Goal: Transaction & Acquisition: Purchase product/service

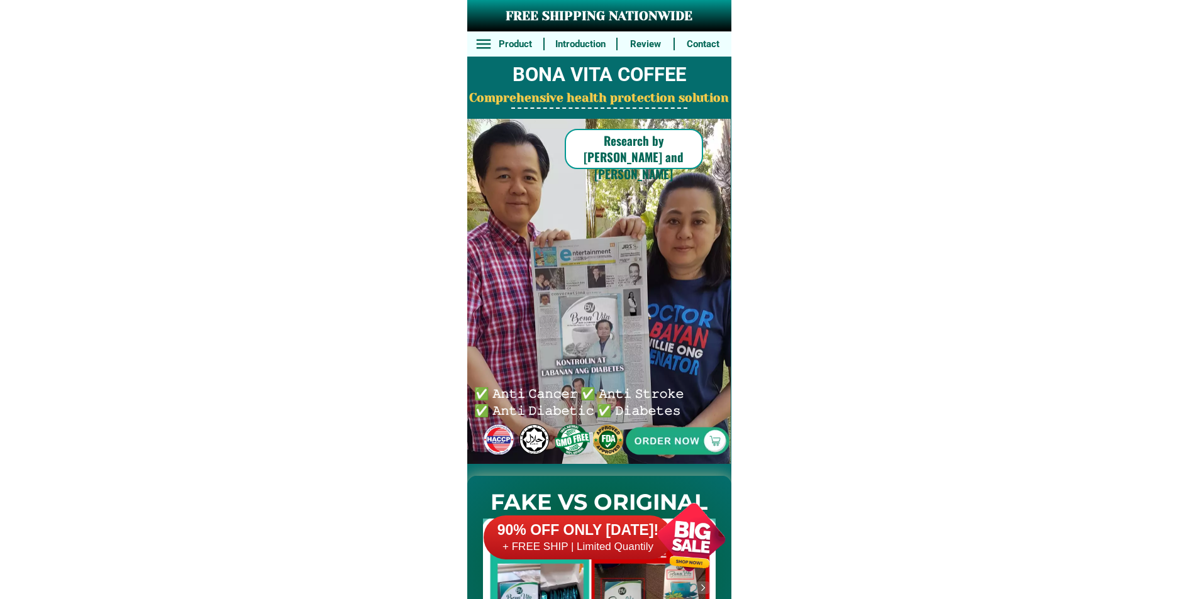
click at [674, 461] on div at bounding box center [677, 441] width 268 height 268
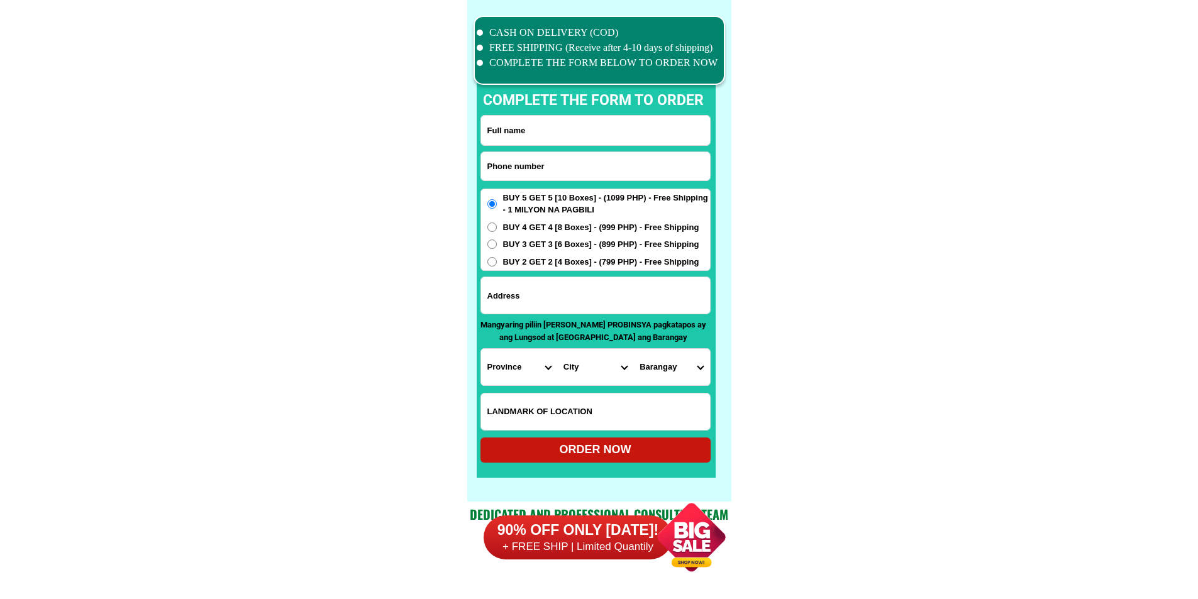
scroll to position [9777, 0]
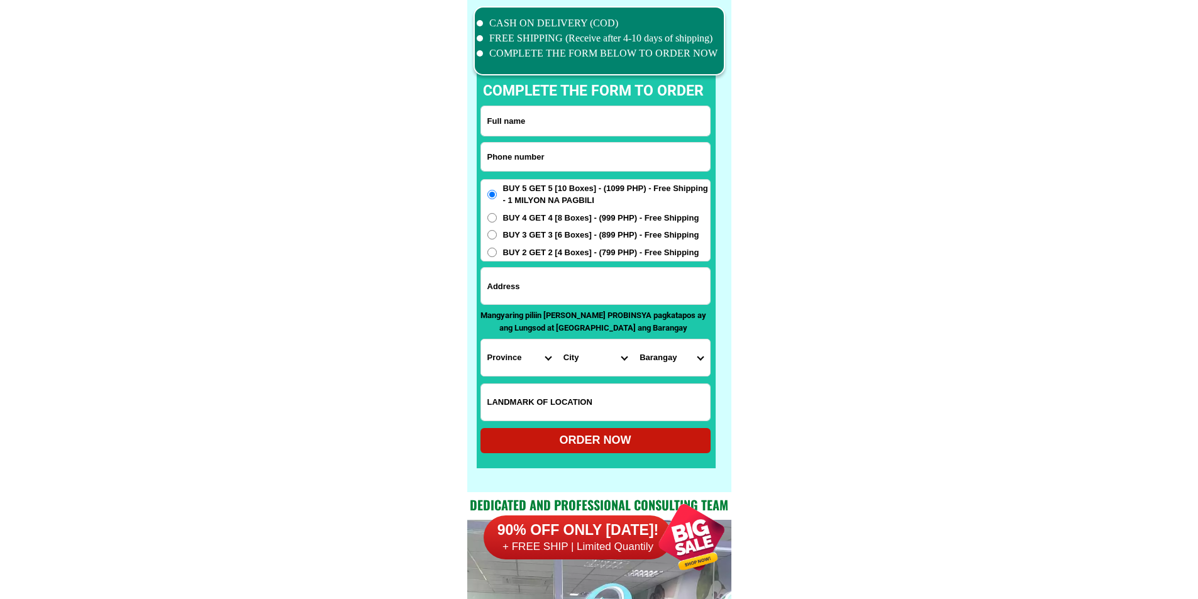
click at [555, 159] on input "Input phone_number" at bounding box center [595, 157] width 229 height 28
paste input "09758920665"
type input "09758920665"
click at [594, 129] on input "Input full_name" at bounding box center [595, 121] width 229 height 30
paste input "[PERSON_NAME]"
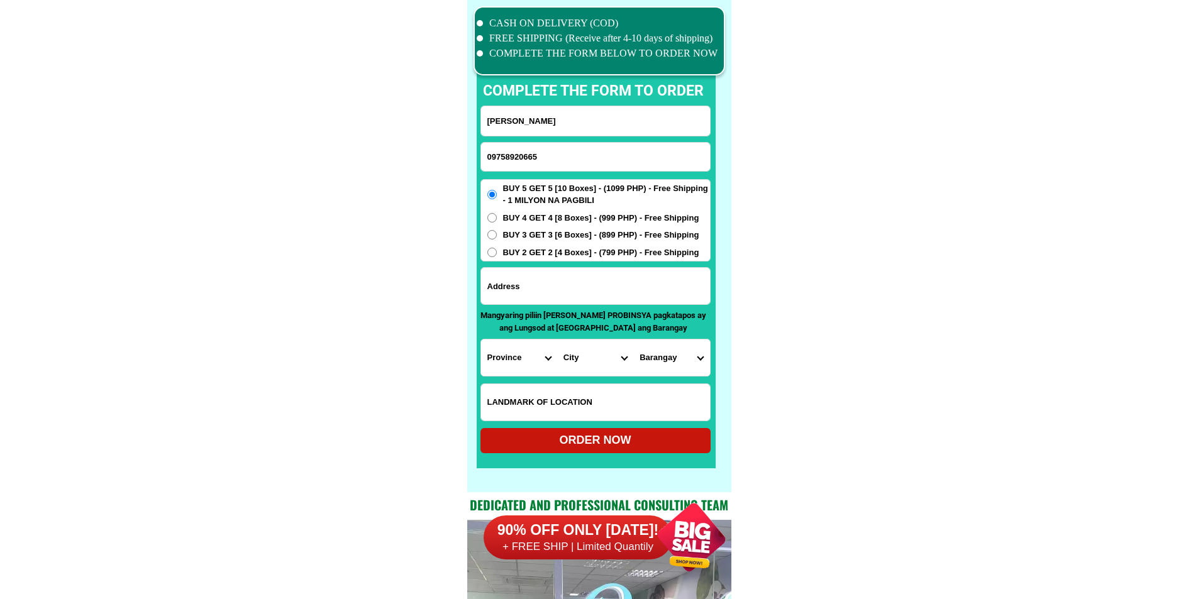
type input "[PERSON_NAME]"
click at [572, 294] on input "Input address" at bounding box center [595, 286] width 229 height 36
paste input "Brgy. del sur (pob) [GEOGRAPHIC_DATA] [GEOGRAPHIC_DATA] landmark- Near [GEOGRAP…"
type input "Brgy. del sur (pob) [GEOGRAPHIC_DATA] [GEOGRAPHIC_DATA] landmark- Near [GEOGRAP…"
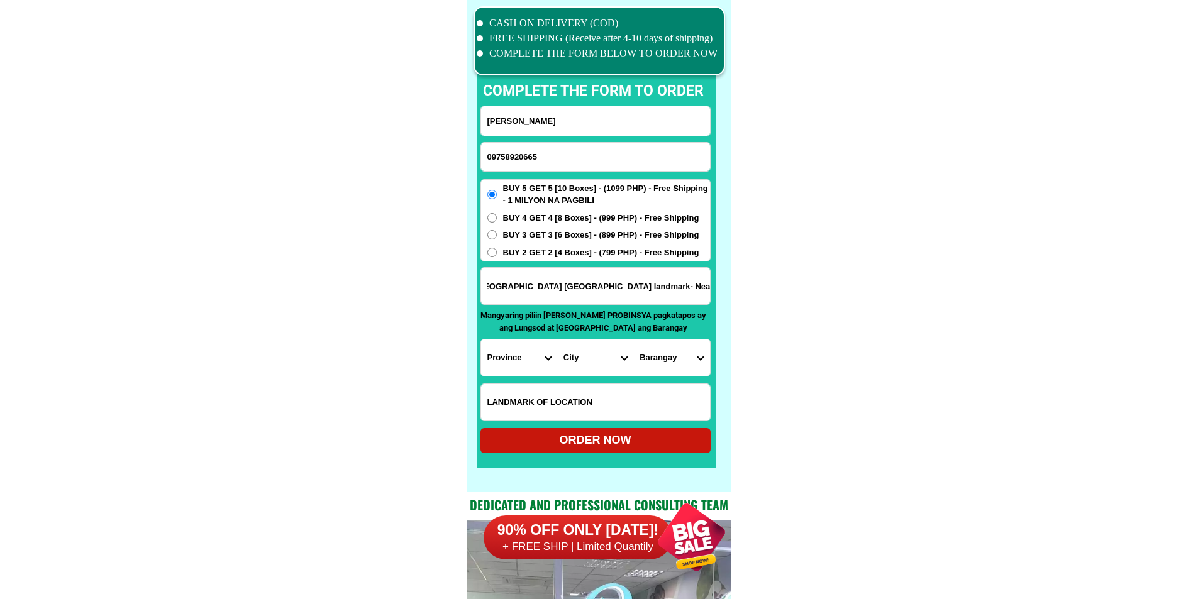
scroll to position [0, 0]
click at [534, 248] on span "BUY 2 GET 2 [4 Boxes] - (799 PHP) - Free Shipping" at bounding box center [601, 253] width 196 height 13
click at [497, 248] on input "BUY 2 GET 2 [4 Boxes] - (799 PHP) - Free Shipping" at bounding box center [491, 252] width 9 height 9
radio input "true"
drag, startPoint x: 558, startPoint y: 286, endPoint x: 621, endPoint y: 285, distance: 63.5
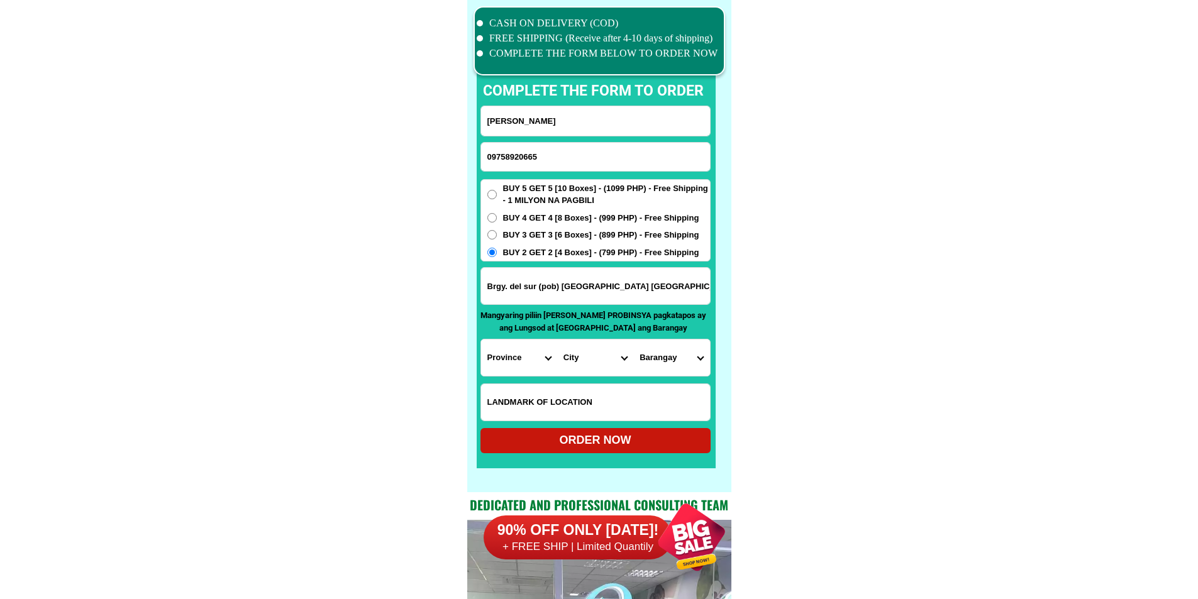
click at [621, 285] on input "Brgy. del sur (pob) [GEOGRAPHIC_DATA] [GEOGRAPHIC_DATA] landmark- Near [GEOGRAP…" at bounding box center [595, 286] width 229 height 36
click at [496, 357] on select "Province [GEOGRAPHIC_DATA] [GEOGRAPHIC_DATA] [GEOGRAPHIC_DATA] [GEOGRAPHIC_DATA…" at bounding box center [519, 358] width 76 height 36
select select "63_575"
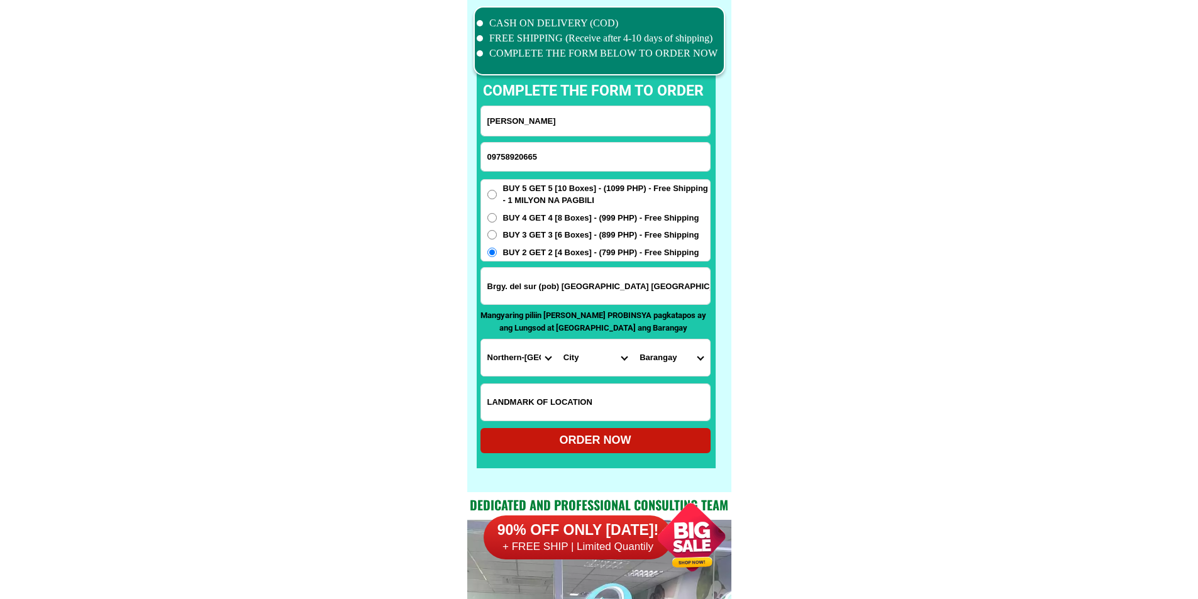
click at [517, 342] on select "Province [GEOGRAPHIC_DATA] [GEOGRAPHIC_DATA] [GEOGRAPHIC_DATA] [GEOGRAPHIC_DATA…" at bounding box center [519, 358] width 76 height 36
click at [577, 366] on select "City [PERSON_NAME] [PERSON_NAME] Gamay Laoang [GEOGRAPHIC_DATA] [GEOGRAPHIC_DAT…" at bounding box center [595, 358] width 76 height 36
select select "63_5755940"
drag, startPoint x: 819, startPoint y: 374, endPoint x: 796, endPoint y: 377, distance: 24.1
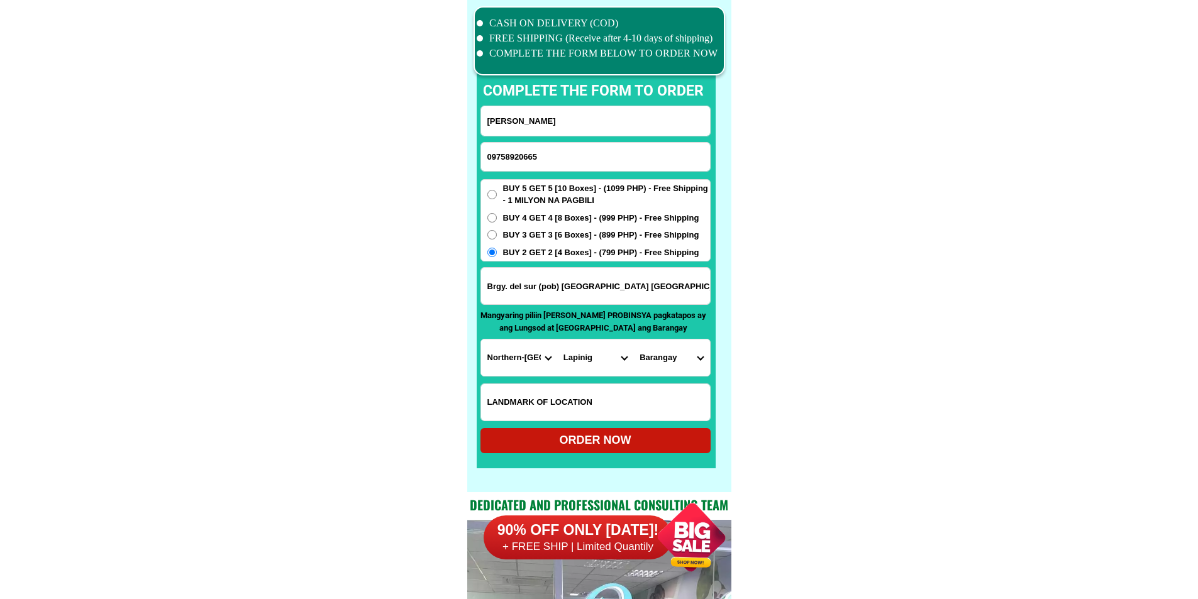
click at [676, 362] on select "Barangay Alang-alang Bagacay Cahagwayan [GEOGRAPHIC_DATA][PERSON_NAME] Can oman…" at bounding box center [671, 358] width 76 height 36
select select "63_5755940246"
click at [633, 340] on select "Barangay Alang-alang Bagacay Cahagwayan [GEOGRAPHIC_DATA][PERSON_NAME] Can oman…" at bounding box center [671, 358] width 76 height 36
click at [626, 435] on div "ORDER NOW" at bounding box center [595, 440] width 230 height 17
radio input "true"
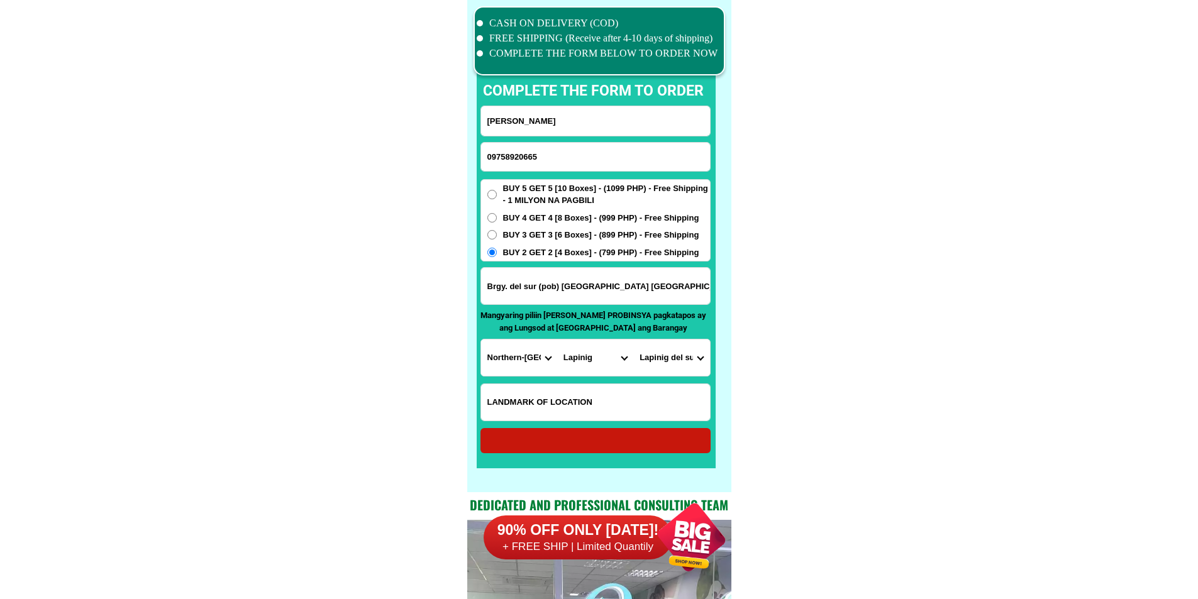
radio input "true"
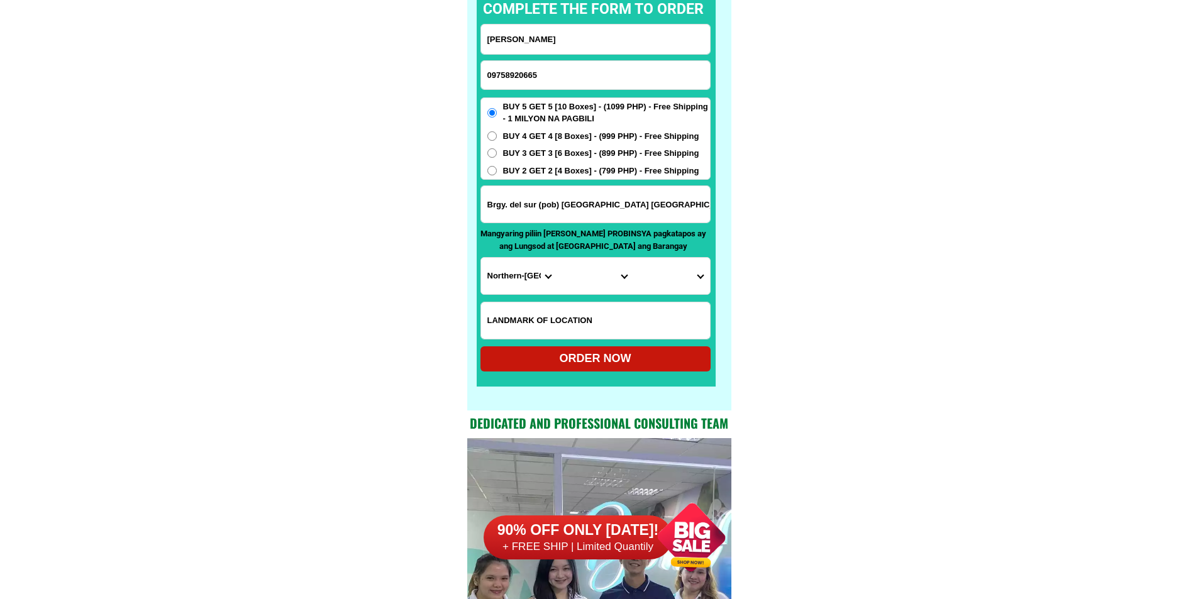
scroll to position [9840, 0]
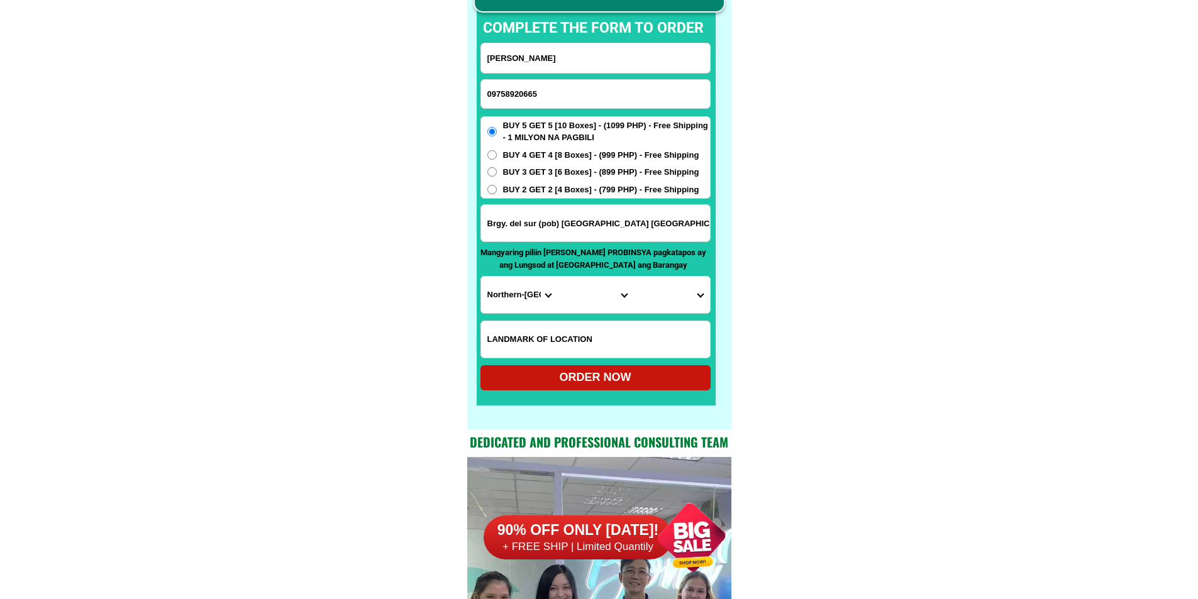
click at [571, 81] on input "09758920665" at bounding box center [595, 94] width 229 height 28
paste input "09336068620"
type input "09336068620"
click at [609, 57] on input "[PERSON_NAME]" at bounding box center [595, 58] width 229 height 30
paste input "[PERSON_NAME]"
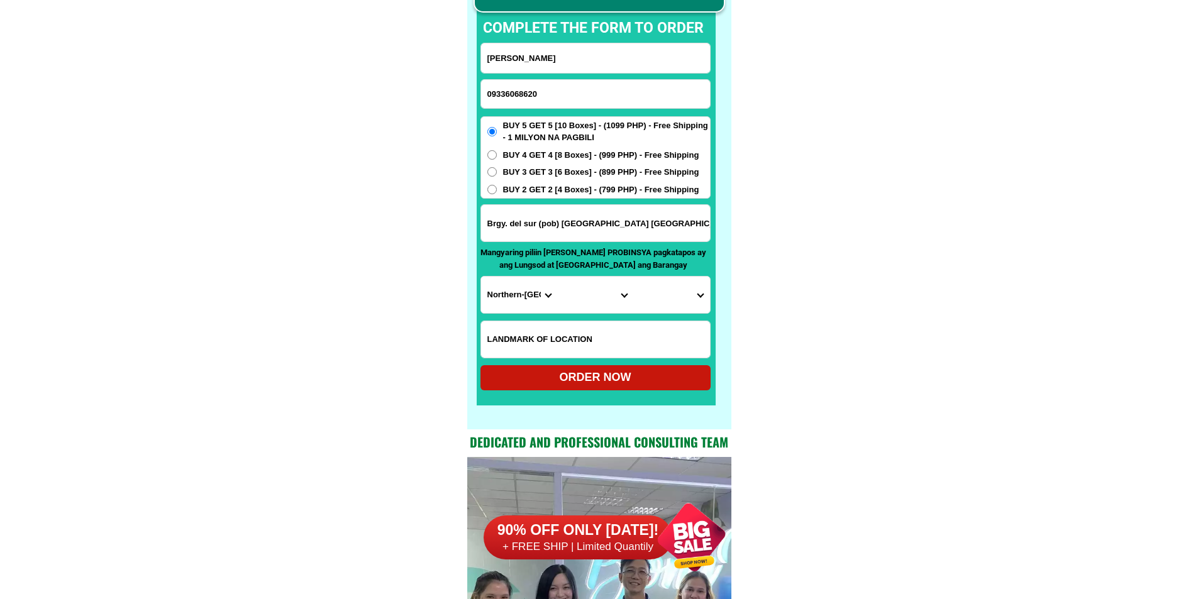
type input "[PERSON_NAME]"
click at [560, 219] on input "Input address" at bounding box center [595, 223] width 229 height 36
paste input "Phase 3 Brgy [STREET_ADDRESS] Subd. [GEOGRAPHIC_DATA], [GEOGRAPHIC_DATA] Occ."
type input "Phase 3 Brgy [STREET_ADDRESS] Subd. [GEOGRAPHIC_DATA], [GEOGRAPHIC_DATA] Occ."
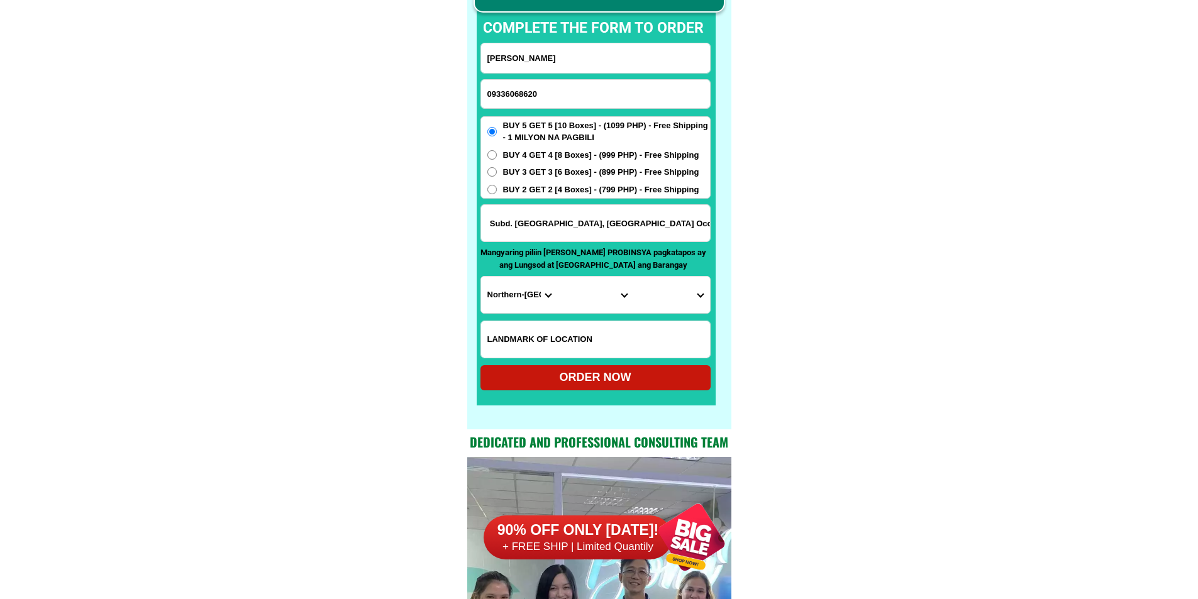
click at [508, 293] on select "Province [GEOGRAPHIC_DATA] [GEOGRAPHIC_DATA] [GEOGRAPHIC_DATA] [GEOGRAPHIC_DATA…" at bounding box center [519, 295] width 76 height 36
select select "63_396"
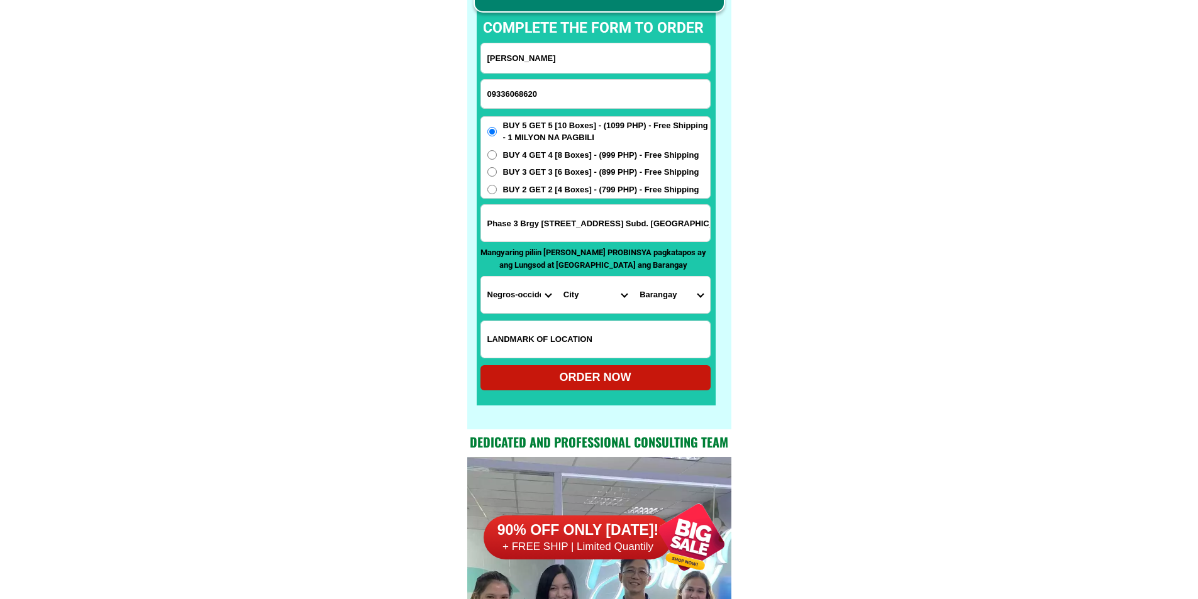
click at [481, 277] on select "Province [GEOGRAPHIC_DATA] [GEOGRAPHIC_DATA] [GEOGRAPHIC_DATA] [GEOGRAPHIC_DATA…" at bounding box center [519, 295] width 76 height 36
drag, startPoint x: 633, startPoint y: 221, endPoint x: 761, endPoint y: 223, distance: 127.7
click at [585, 297] on select "City [GEOGRAPHIC_DATA]-city [GEOGRAPHIC_DATA]-city [GEOGRAPHIC_DATA] [GEOGRAPHI…" at bounding box center [595, 295] width 76 height 36
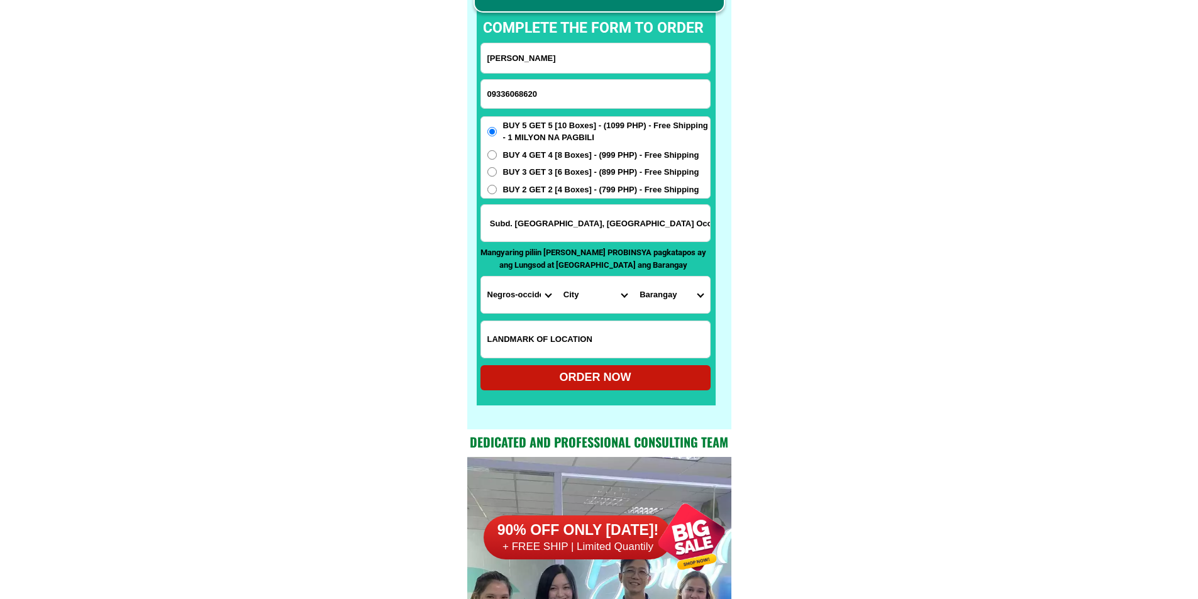
scroll to position [0, 0]
select select "63_3964120"
drag, startPoint x: 682, startPoint y: 226, endPoint x: 802, endPoint y: 226, distance: 119.5
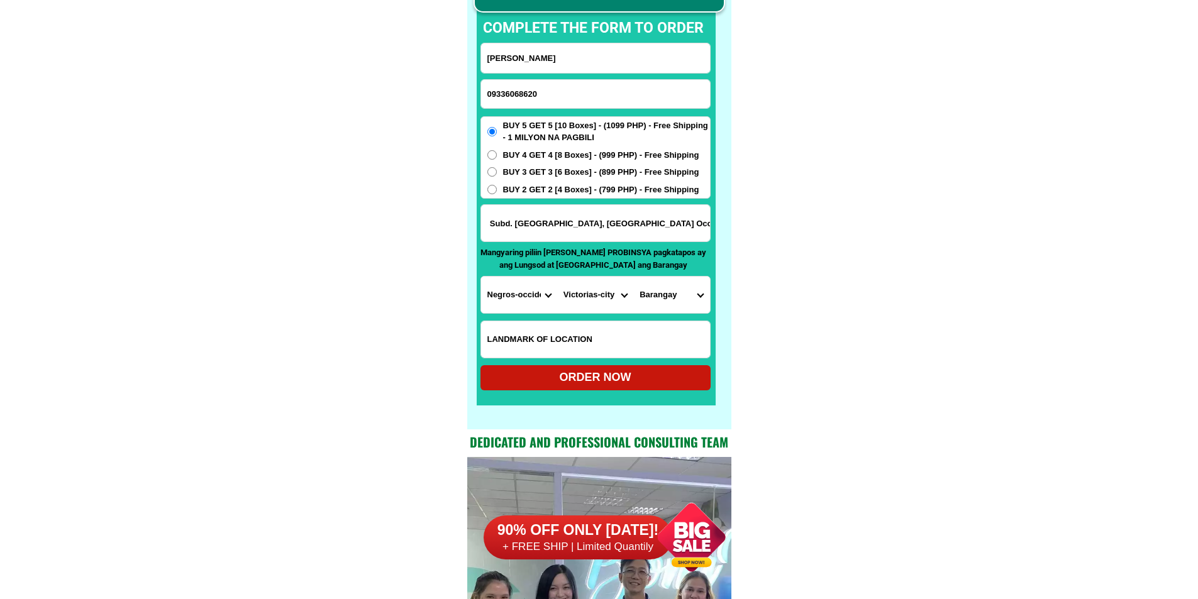
drag, startPoint x: 685, startPoint y: 228, endPoint x: 724, endPoint y: 228, distance: 38.4
click at [724, 228] on div "CASH ON DELIVERY (COD) FREE SHIPPING (Receive after 4-10 days of shipping) COMP…" at bounding box center [599, 183] width 264 height 492
click at [609, 227] on input "Phase 3 Brgy [STREET_ADDRESS] Subd. [GEOGRAPHIC_DATA], [GEOGRAPHIC_DATA] Occ." at bounding box center [595, 223] width 229 height 36
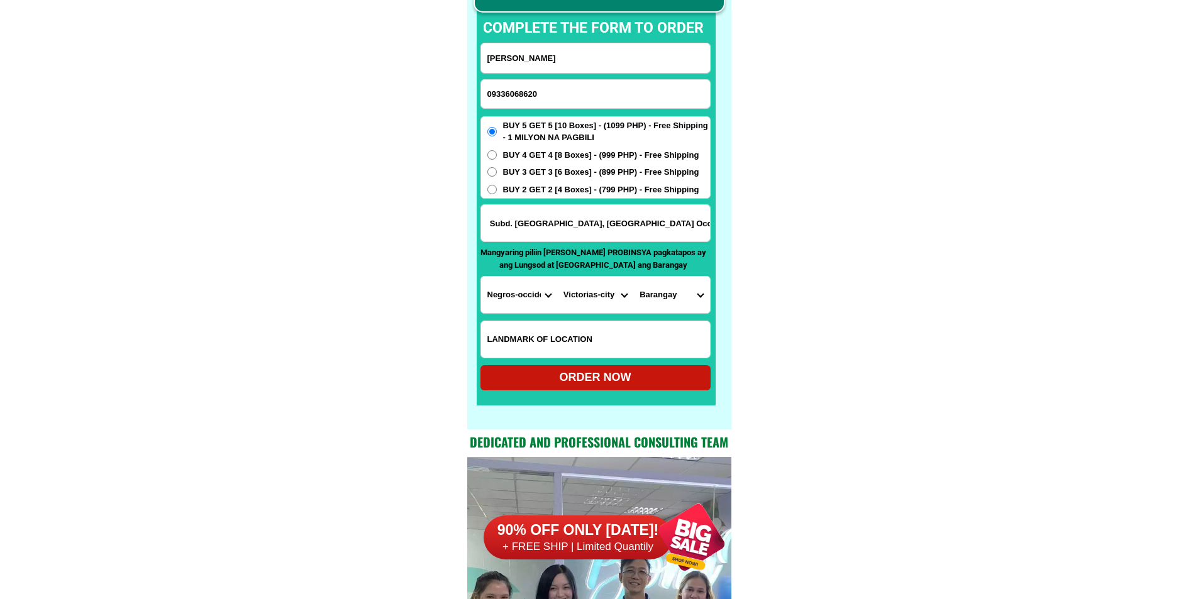
click at [651, 291] on select "[GEOGRAPHIC_DATA] (pob.) [GEOGRAPHIC_DATA] (pob.) [GEOGRAPHIC_DATA] (pob.) [GEO…" at bounding box center [671, 295] width 76 height 36
drag, startPoint x: 662, startPoint y: 218, endPoint x: 790, endPoint y: 219, distance: 127.7
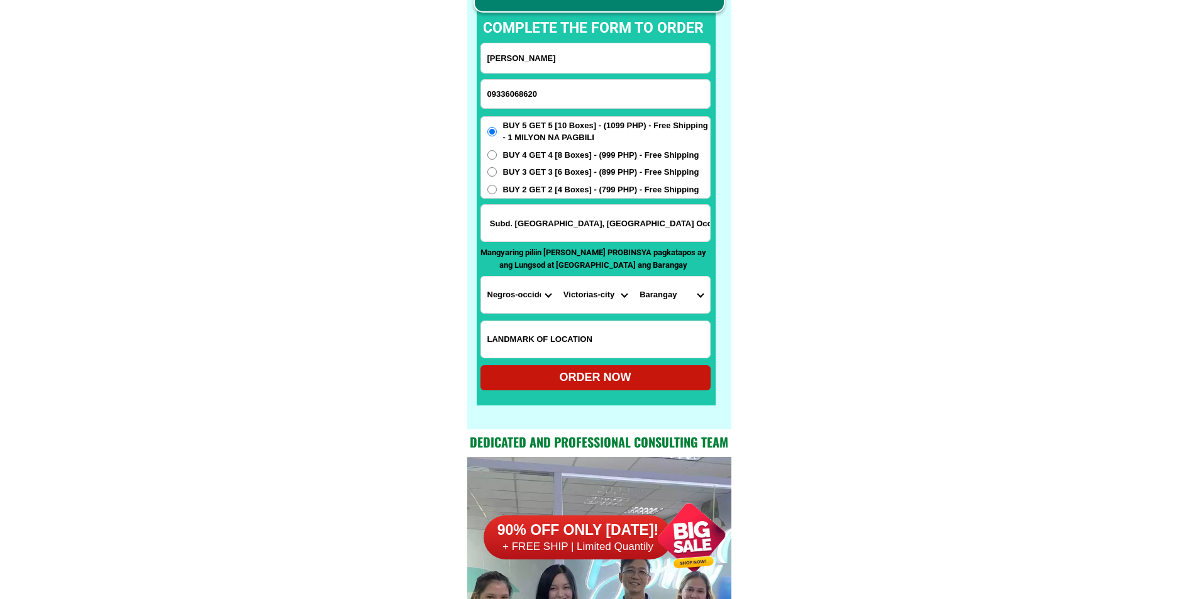
click at [629, 219] on input "Phase 3 Brgy [STREET_ADDRESS] Subd. [GEOGRAPHIC_DATA], [GEOGRAPHIC_DATA] Occ." at bounding box center [595, 223] width 229 height 36
click at [673, 288] on select "[GEOGRAPHIC_DATA] (pob.) [GEOGRAPHIC_DATA] (pob.) [GEOGRAPHIC_DATA] (pob.) [GEO…" at bounding box center [671, 295] width 76 height 36
click at [657, 285] on select "[GEOGRAPHIC_DATA] (pob.) [GEOGRAPHIC_DATA] (pob.) [GEOGRAPHIC_DATA] (pob.) [GEO…" at bounding box center [671, 295] width 76 height 36
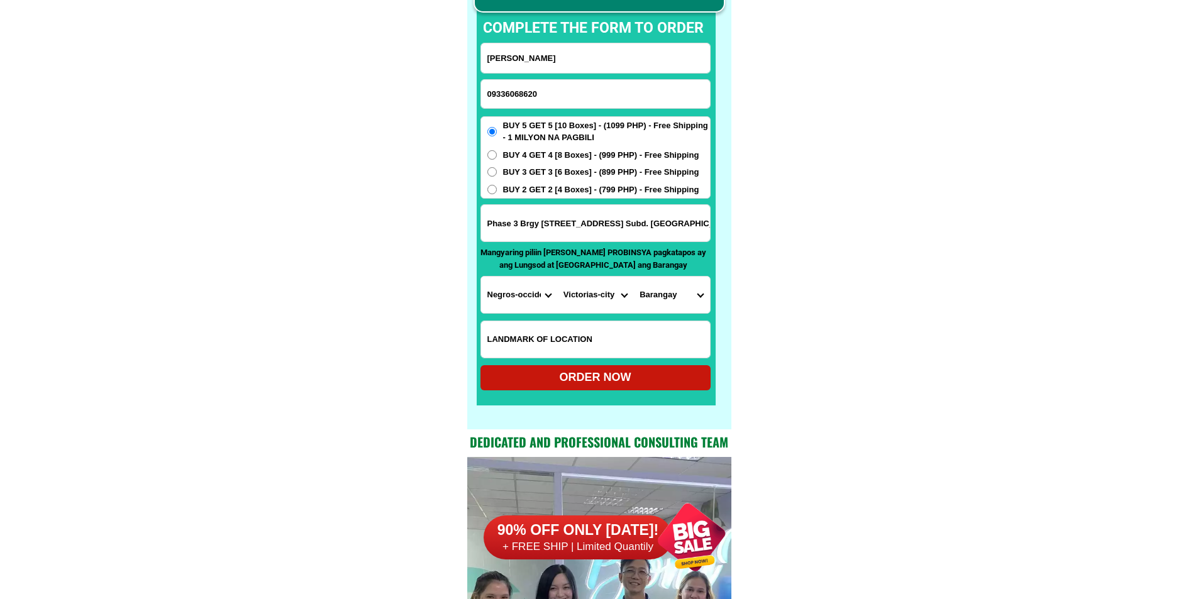
click at [657, 285] on select "[GEOGRAPHIC_DATA] (pob.) [GEOGRAPHIC_DATA] (pob.) [GEOGRAPHIC_DATA] (pob.) [GEO…" at bounding box center [671, 295] width 76 height 36
select select "63_39641205743"
click at [633, 277] on select "[GEOGRAPHIC_DATA] (pob.) [GEOGRAPHIC_DATA] (pob.) [GEOGRAPHIC_DATA] (pob.) [GEO…" at bounding box center [671, 295] width 76 height 36
click at [630, 379] on div "ORDER NOW" at bounding box center [595, 377] width 230 height 17
radio input "true"
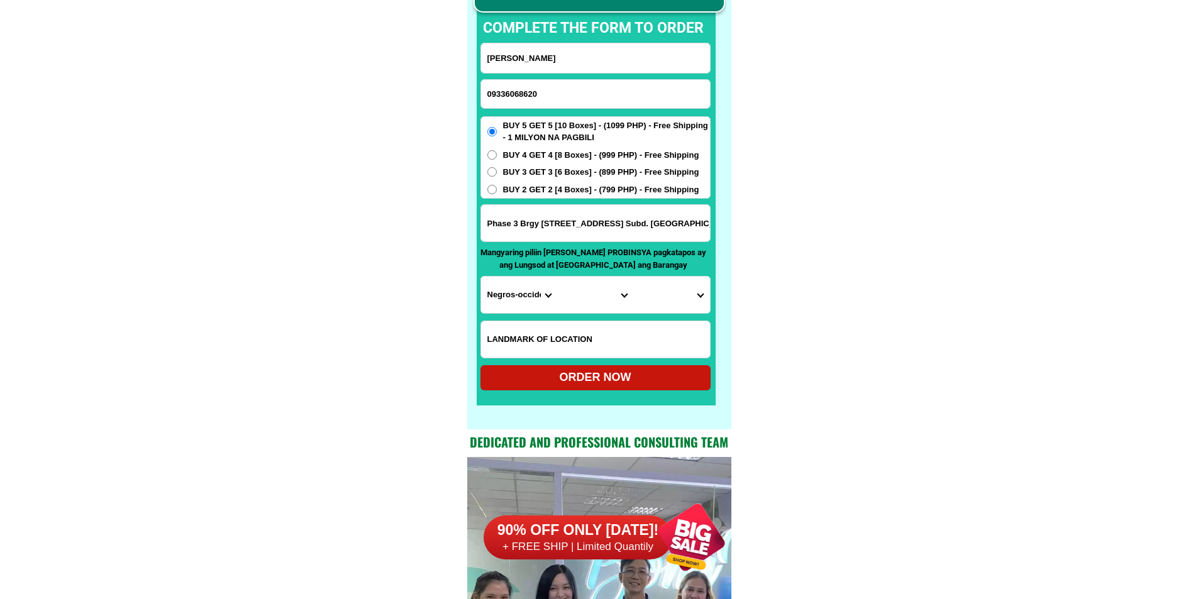
drag, startPoint x: 549, startPoint y: 232, endPoint x: 538, endPoint y: 193, distance: 40.4
click at [549, 232] on input "Phase 3 Brgy [STREET_ADDRESS] Subd. [GEOGRAPHIC_DATA], [GEOGRAPHIC_DATA] Occ." at bounding box center [595, 223] width 229 height 36
click at [536, 77] on form "[PERSON_NAME] 09336068620 ORDER NOW Phase 3 Brgy [STREET_ADDRESS] Subd. [GEOGRA…" at bounding box center [595, 217] width 230 height 348
click at [537, 97] on input "09336068620" at bounding box center [595, 94] width 229 height 28
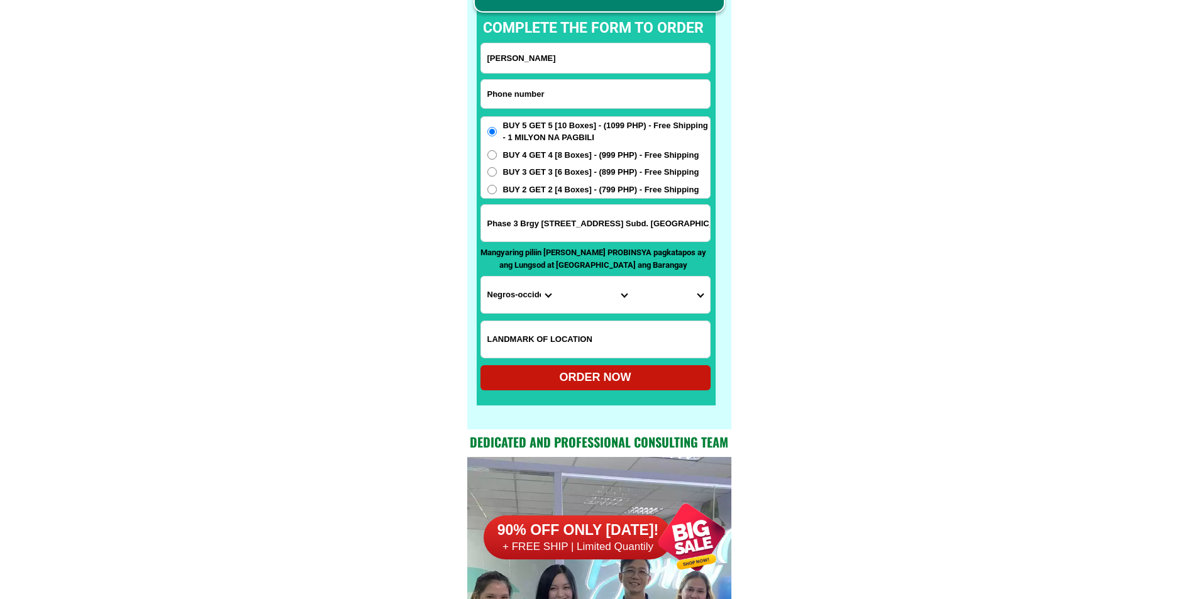
paste input "09067985329"
type input "09067985329"
click at [569, 52] on input "Input full_name" at bounding box center [595, 58] width 229 height 30
paste input "[PERSON_NAME]"
type input "[PERSON_NAME]"
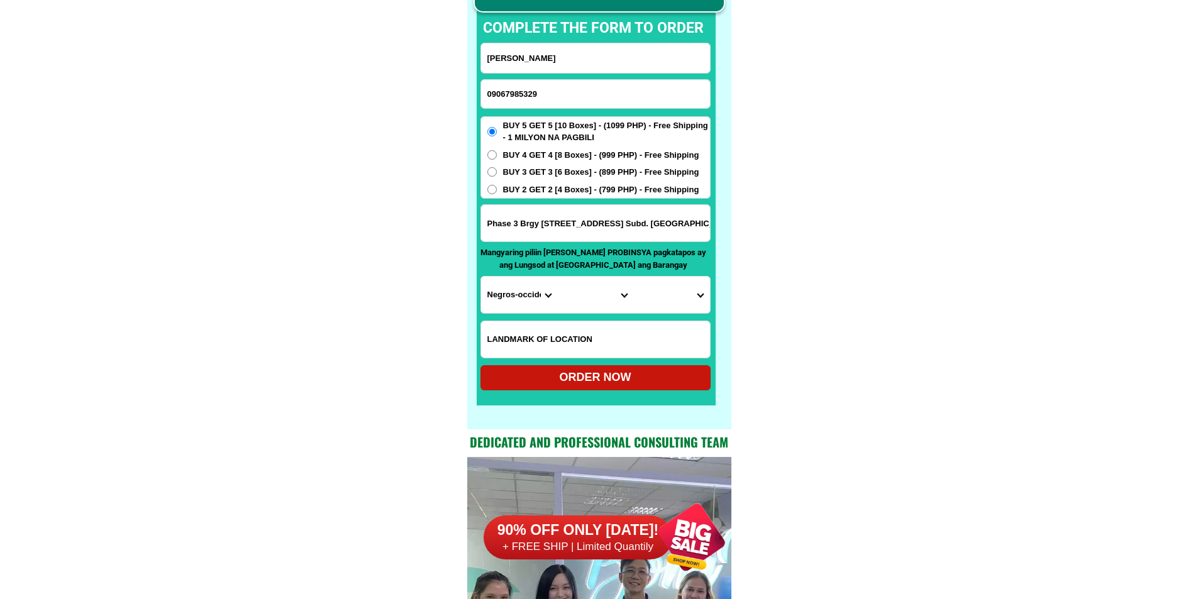
click at [577, 220] on input "Phase 3 Brgy [STREET_ADDRESS] Subd. [GEOGRAPHIC_DATA], [GEOGRAPHIC_DATA] Occ." at bounding box center [595, 223] width 229 height 36
paste input "Prk Gumamila Acmac [GEOGRAPHIC_DATA]"
type input "Prk Gumamila Acmac [GEOGRAPHIC_DATA]"
click at [504, 305] on select "Province [GEOGRAPHIC_DATA] [GEOGRAPHIC_DATA] [GEOGRAPHIC_DATA] [GEOGRAPHIC_DATA…" at bounding box center [519, 295] width 76 height 36
select select "63_151"
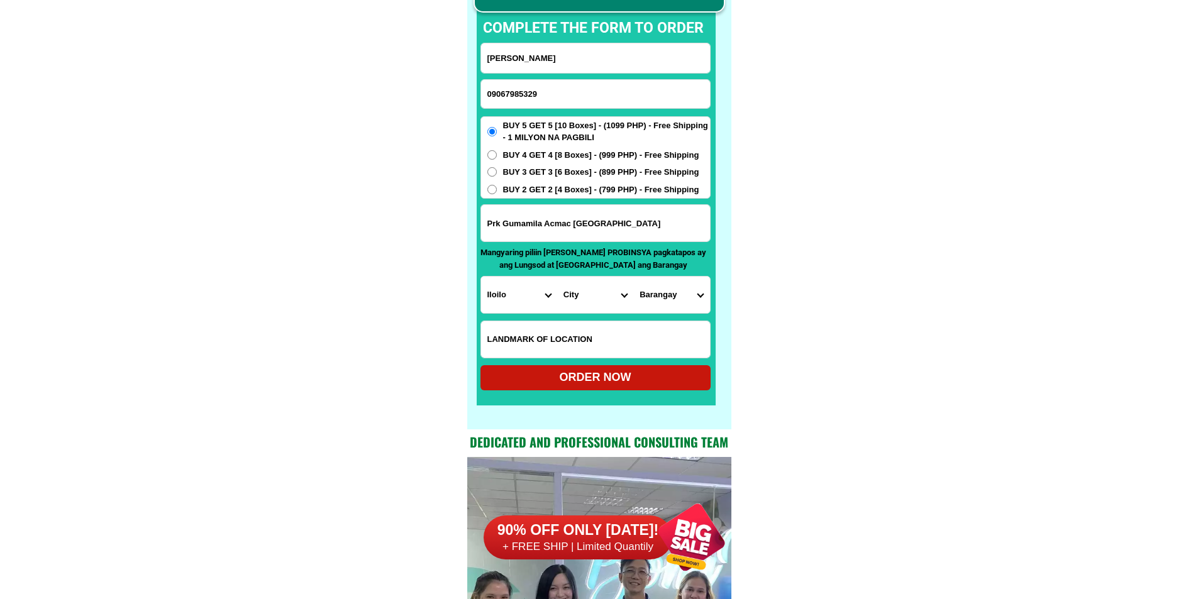
click at [595, 291] on select "City [PERSON_NAME] [GEOGRAPHIC_DATA] [GEOGRAPHIC_DATA]-[GEOGRAPHIC_DATA]-viejo …" at bounding box center [595, 295] width 76 height 36
select select "63_1519432"
click at [557, 277] on select "City [PERSON_NAME] [GEOGRAPHIC_DATA] [GEOGRAPHIC_DATA]-[GEOGRAPHIC_DATA]-viejo …" at bounding box center [595, 295] width 76 height 36
click at [674, 300] on select "[GEOGRAPHIC_DATA] [PERSON_NAME] south ([PERSON_NAME]) [PERSON_NAME][GEOGRAPHIC_…" at bounding box center [671, 295] width 76 height 36
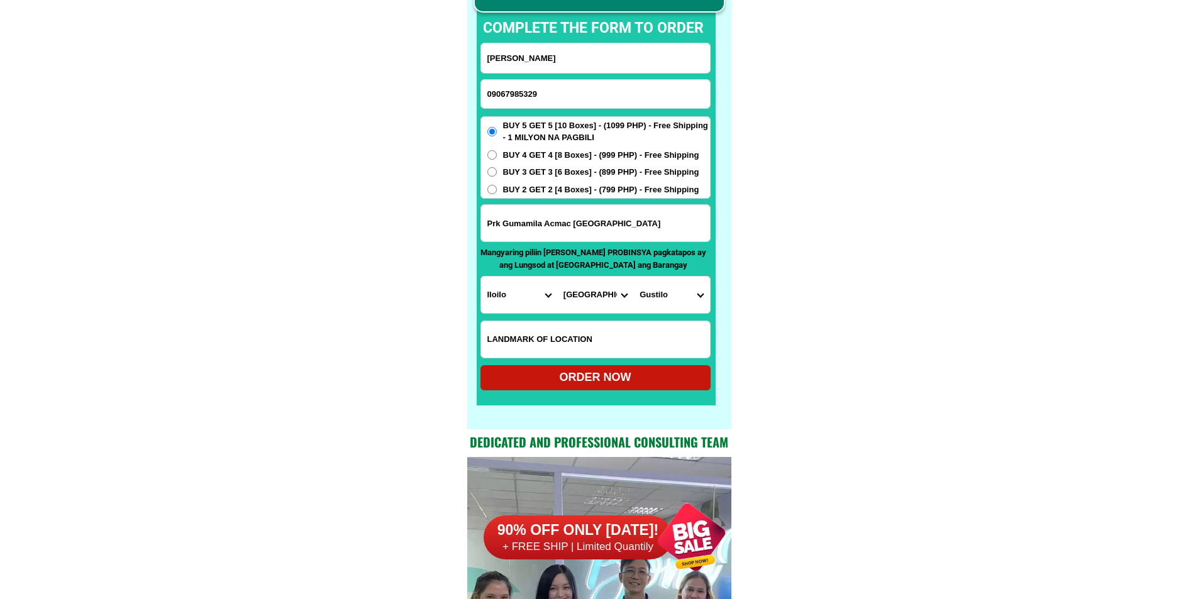
click at [657, 299] on select "[GEOGRAPHIC_DATA] [PERSON_NAME] south ([PERSON_NAME]) [PERSON_NAME][GEOGRAPHIC_…" at bounding box center [671, 295] width 76 height 36
click at [630, 216] on input "Prk Gumamila Acmac [GEOGRAPHIC_DATA]" at bounding box center [595, 223] width 229 height 36
click at [625, 216] on input "Prk Gumamila Acmac [GEOGRAPHIC_DATA]" at bounding box center [595, 223] width 229 height 36
click at [656, 295] on select "[GEOGRAPHIC_DATA] [PERSON_NAME] south ([PERSON_NAME]) [PERSON_NAME][GEOGRAPHIC_…" at bounding box center [671, 295] width 76 height 36
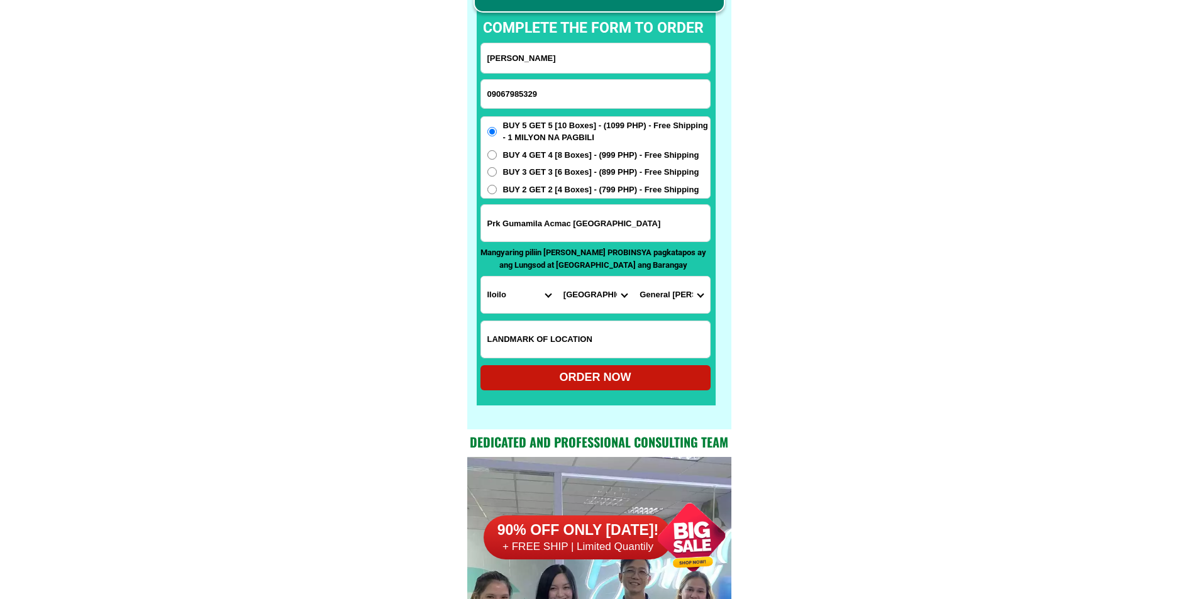
select select "63_151943234758"
click at [646, 302] on select "[GEOGRAPHIC_DATA] [PERSON_NAME] south ([PERSON_NAME]) [PERSON_NAME][GEOGRAPHIC_…" at bounding box center [671, 295] width 76 height 36
click at [594, 304] on select "City [PERSON_NAME] [GEOGRAPHIC_DATA] [GEOGRAPHIC_DATA]-[GEOGRAPHIC_DATA]-viejo …" at bounding box center [595, 295] width 76 height 36
select select "63_1514380"
click at [510, 233] on input "Prk Gumamila Acmac [GEOGRAPHIC_DATA]" at bounding box center [595, 223] width 229 height 36
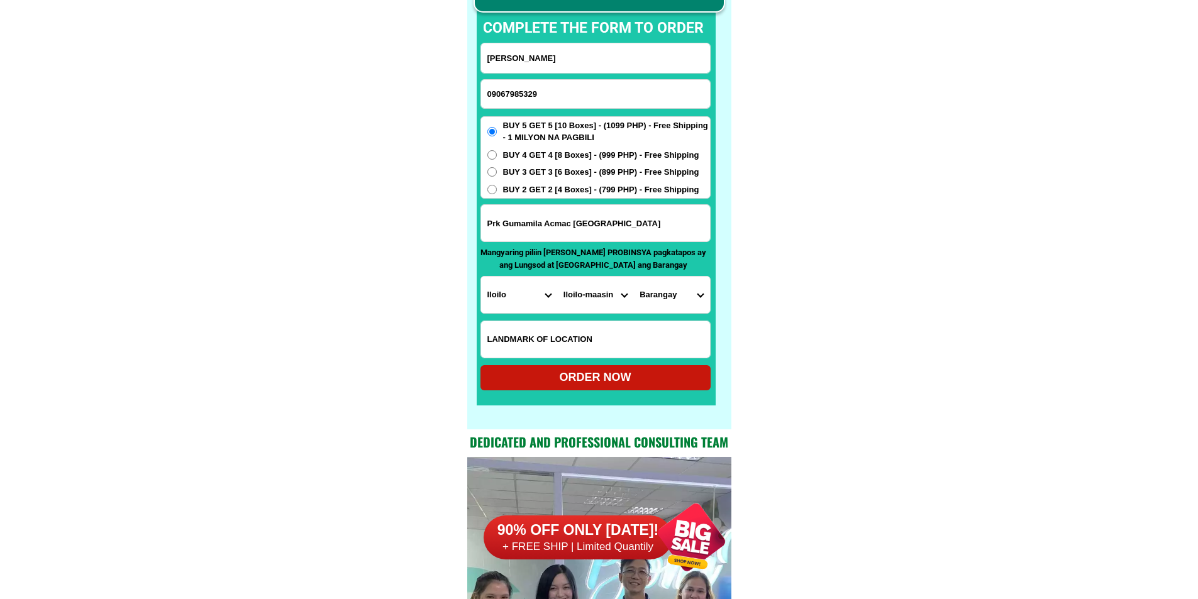
click at [511, 293] on select "Province [GEOGRAPHIC_DATA] [GEOGRAPHIC_DATA] [GEOGRAPHIC_DATA] [GEOGRAPHIC_DATA…" at bounding box center [519, 295] width 76 height 36
click at [509, 302] on select "Province [GEOGRAPHIC_DATA] [GEOGRAPHIC_DATA] [GEOGRAPHIC_DATA] [GEOGRAPHIC_DATA…" at bounding box center [519, 295] width 76 height 36
select select "63_691"
click at [586, 302] on select "City [PERSON_NAME] [GEOGRAPHIC_DATA] [GEOGRAPHIC_DATA]-[GEOGRAPHIC_DATA]-viejo …" at bounding box center [595, 295] width 76 height 36
select select "63_6916361"
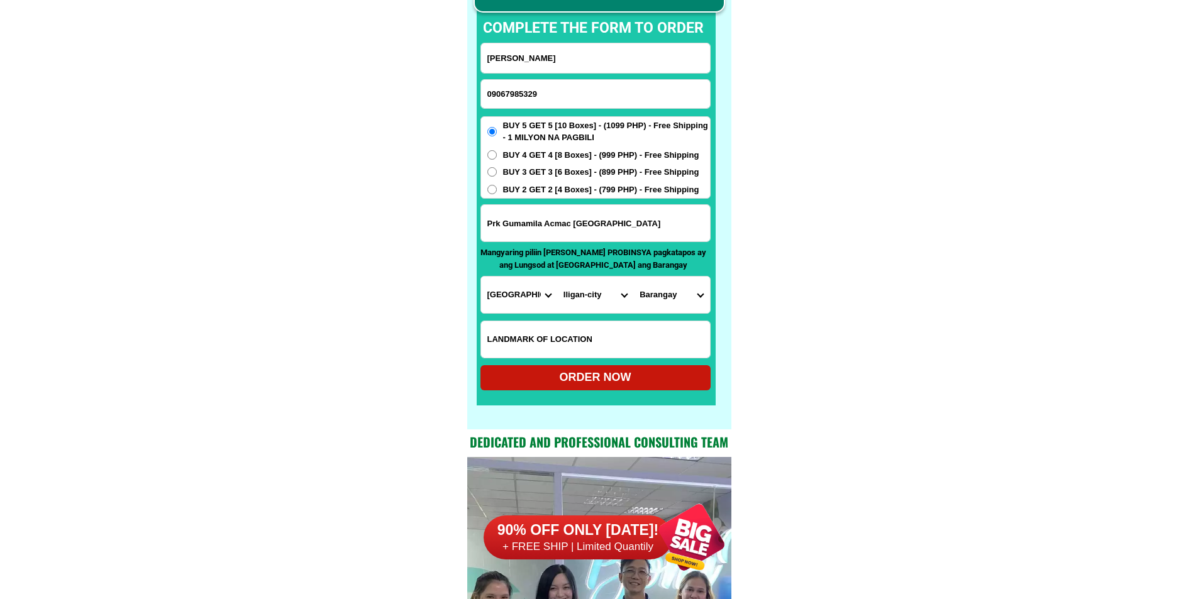
click at [670, 300] on select "Barangay Abuno Acmac Bagong silang Bonbonon [GEOGRAPHIC_DATA] [GEOGRAPHIC_DATA]…" at bounding box center [671, 295] width 76 height 36
select select "63_69163613494"
click at [633, 277] on select "Barangay Abuno Acmac Bagong silang Bonbonon [GEOGRAPHIC_DATA] [GEOGRAPHIC_DATA]…" at bounding box center [671, 295] width 76 height 36
click at [602, 373] on div "ORDER NOW" at bounding box center [595, 377] width 230 height 17
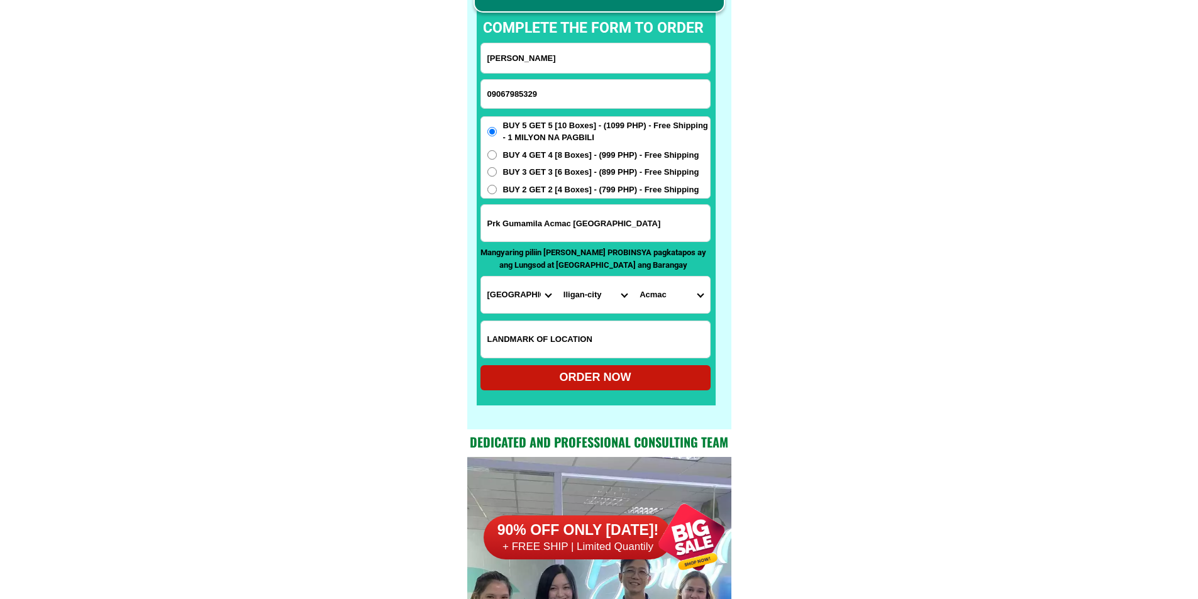
radio input "true"
